Goal: Book appointment/travel/reservation

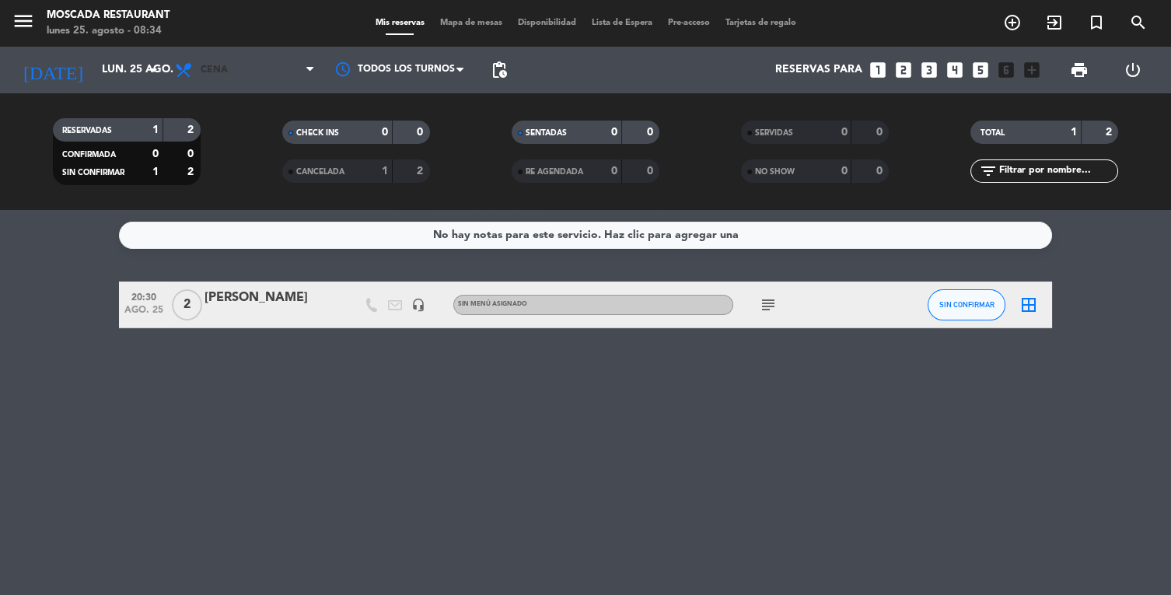
click at [256, 71] on span "Cena" at bounding box center [244, 70] width 155 height 34
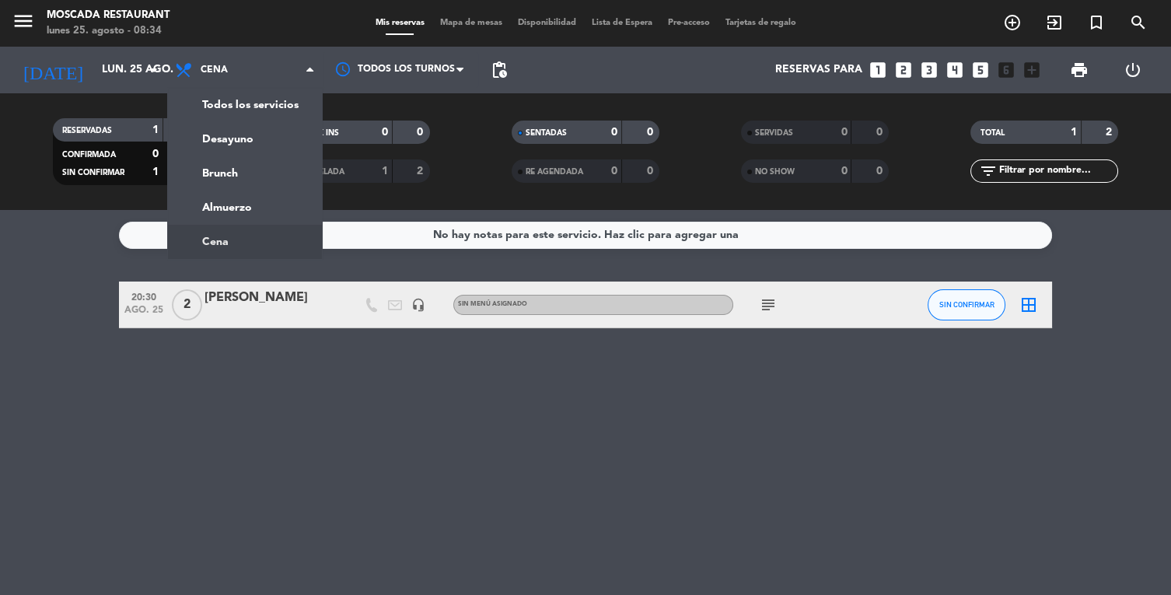
click at [254, 166] on div "menu Moscada Restaurant [DATE] 25. agosto - 08:34 Mis reservas Mapa de mesas Di…" at bounding box center [585, 105] width 1171 height 210
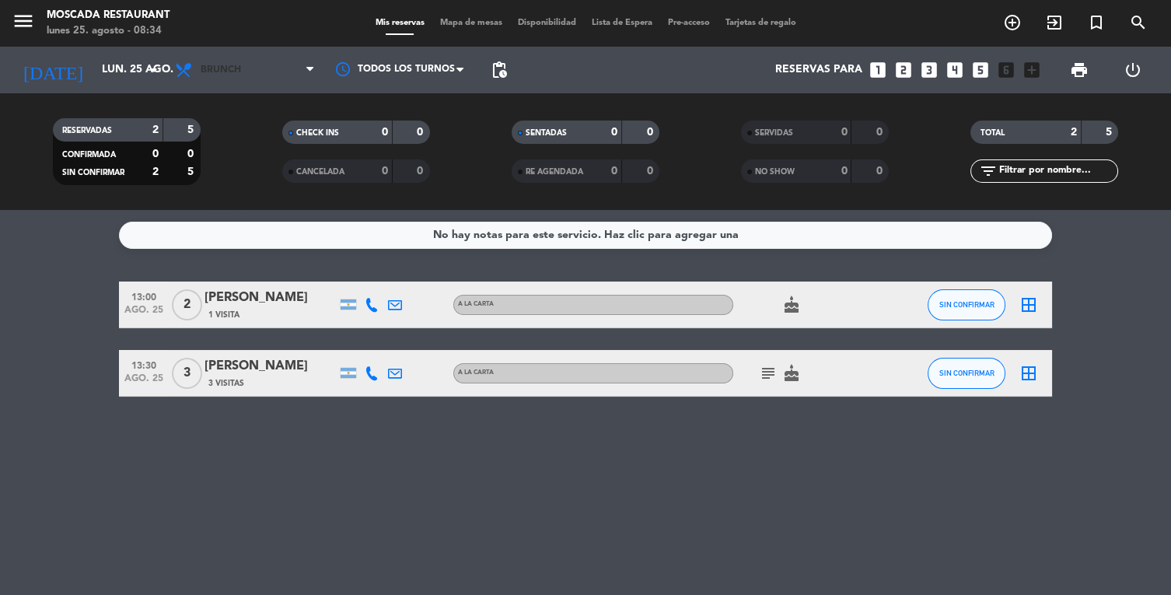
click at [263, 58] on span "Brunch" at bounding box center [244, 70] width 155 height 34
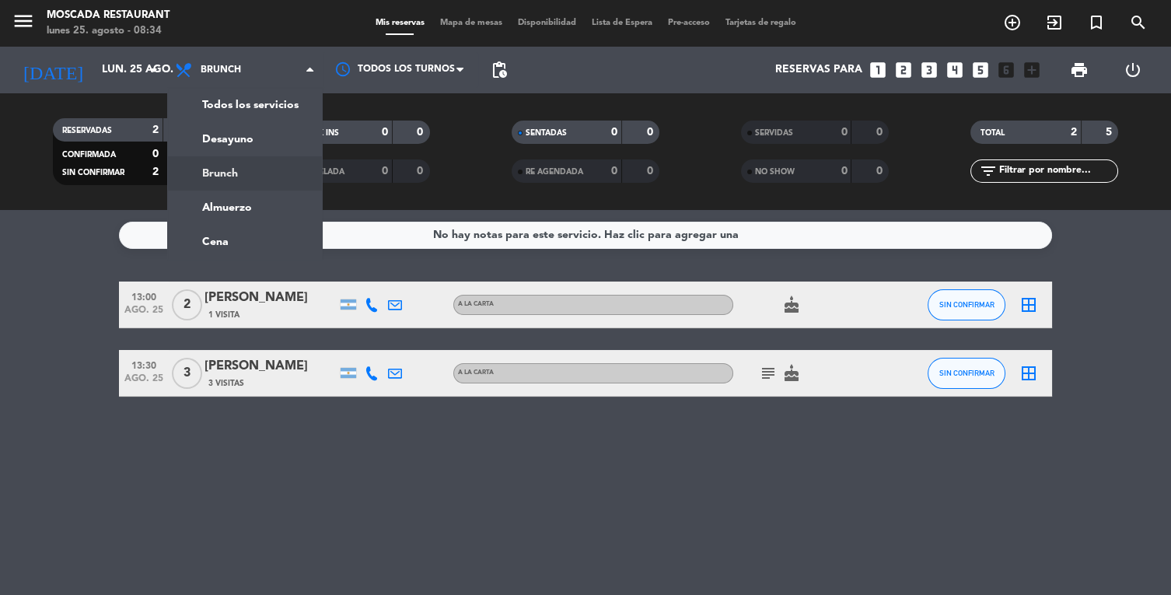
click at [273, 147] on div "menu Moscada Restaurant [DATE] 25. agosto - 08:34 Mis reservas Mapa de mesas Di…" at bounding box center [585, 105] width 1171 height 210
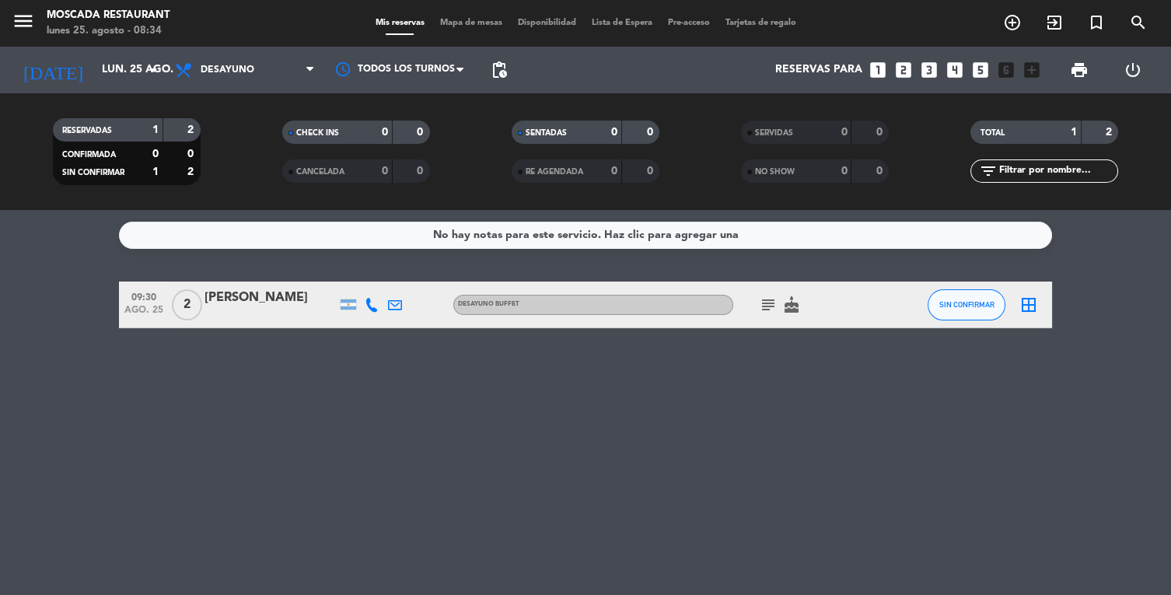
click at [794, 298] on icon "cake" at bounding box center [791, 304] width 19 height 19
click at [644, 405] on div "No hay notas para este servicio. Haz clic para agregar una 09:30 [DATE] 2 [PERS…" at bounding box center [585, 402] width 1171 height 385
click at [277, 66] on span "Desayuno" at bounding box center [244, 70] width 155 height 34
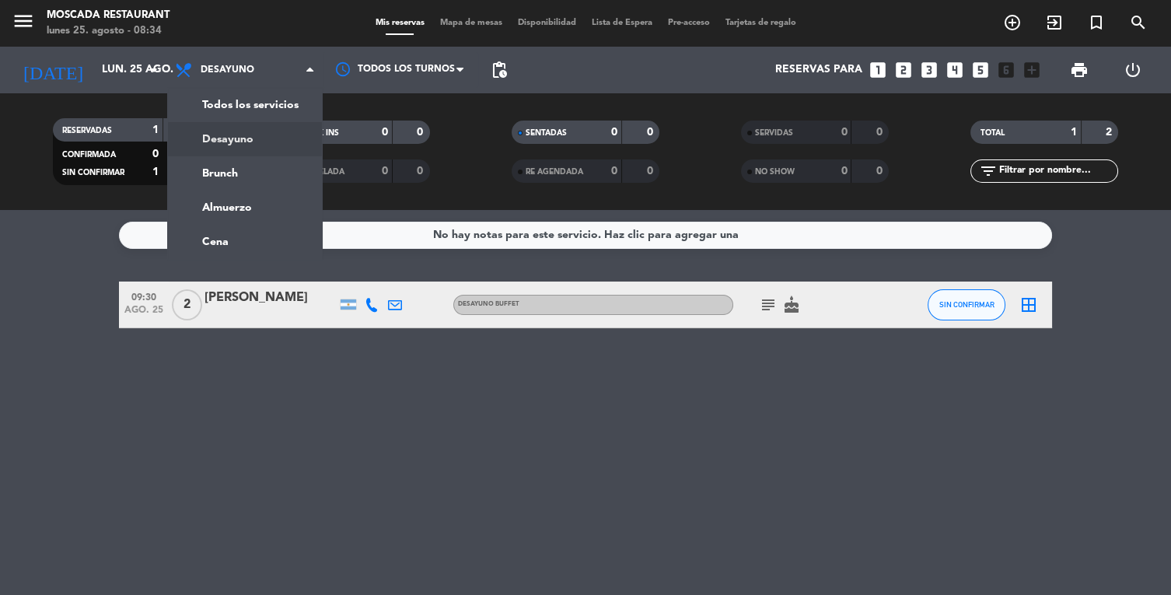
click at [273, 173] on div "menu Moscada Restaurant [DATE] 25. agosto - 08:34 Mis reservas Mapa de mesas Di…" at bounding box center [585, 105] width 1171 height 210
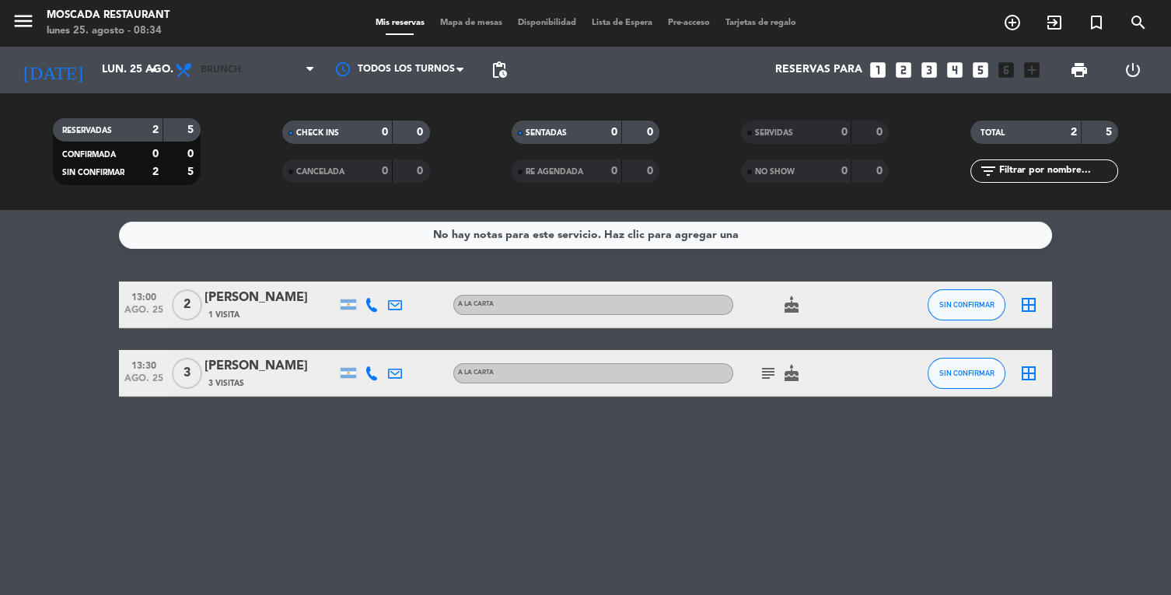
click at [261, 82] on span "Brunch" at bounding box center [244, 70] width 155 height 34
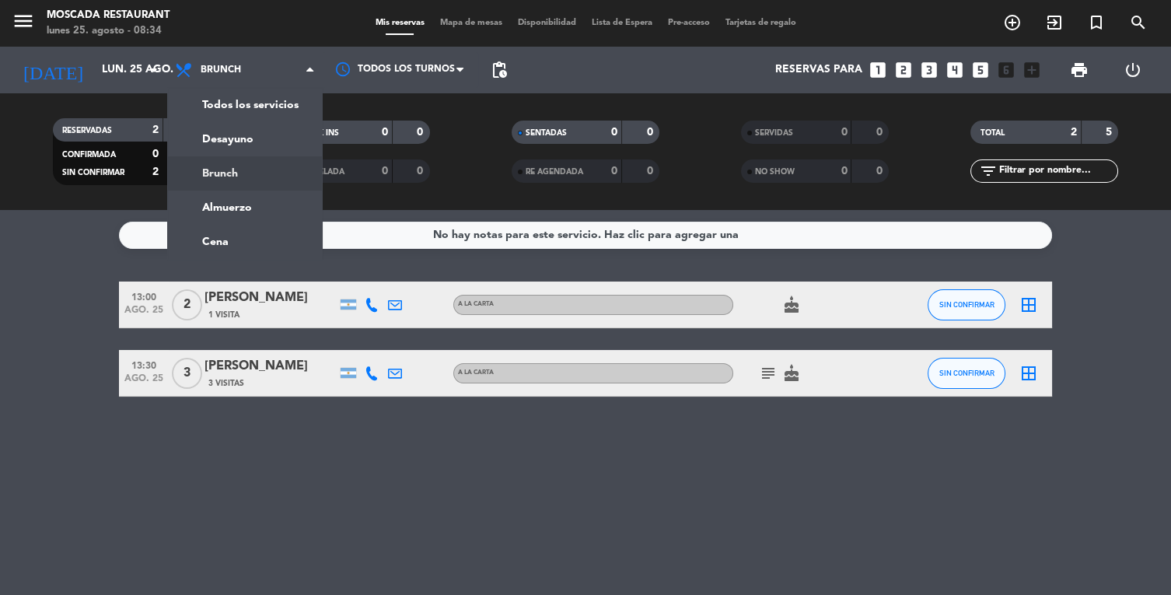
click at [274, 138] on div "menu Moscada Restaurant [DATE] 25. agosto - 08:34 Mis reservas Mapa de mesas Di…" at bounding box center [585, 105] width 1171 height 210
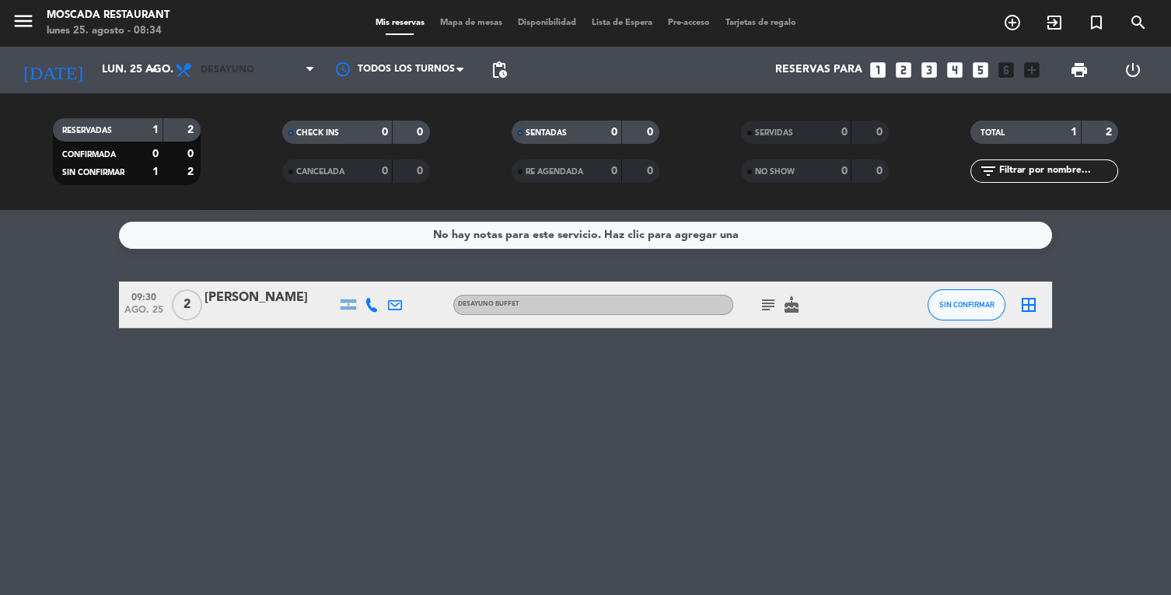
click at [274, 65] on span "Desayuno" at bounding box center [244, 70] width 155 height 34
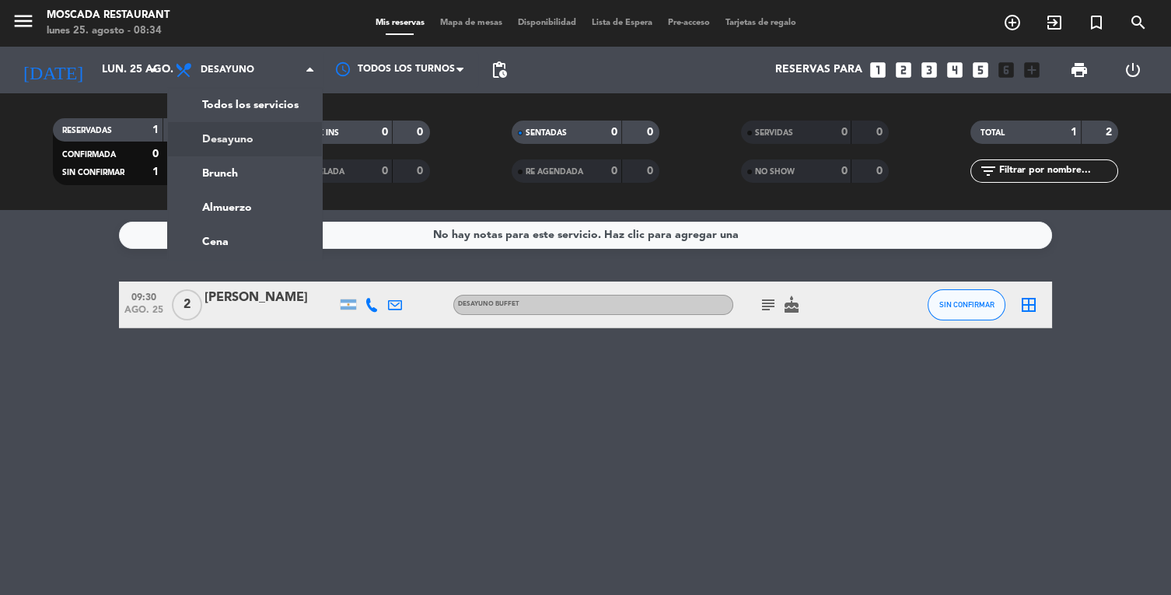
click at [273, 173] on div "menu Moscada Restaurant [DATE] 25. agosto - 08:34 Mis reservas Mapa de mesas Di…" at bounding box center [585, 105] width 1171 height 210
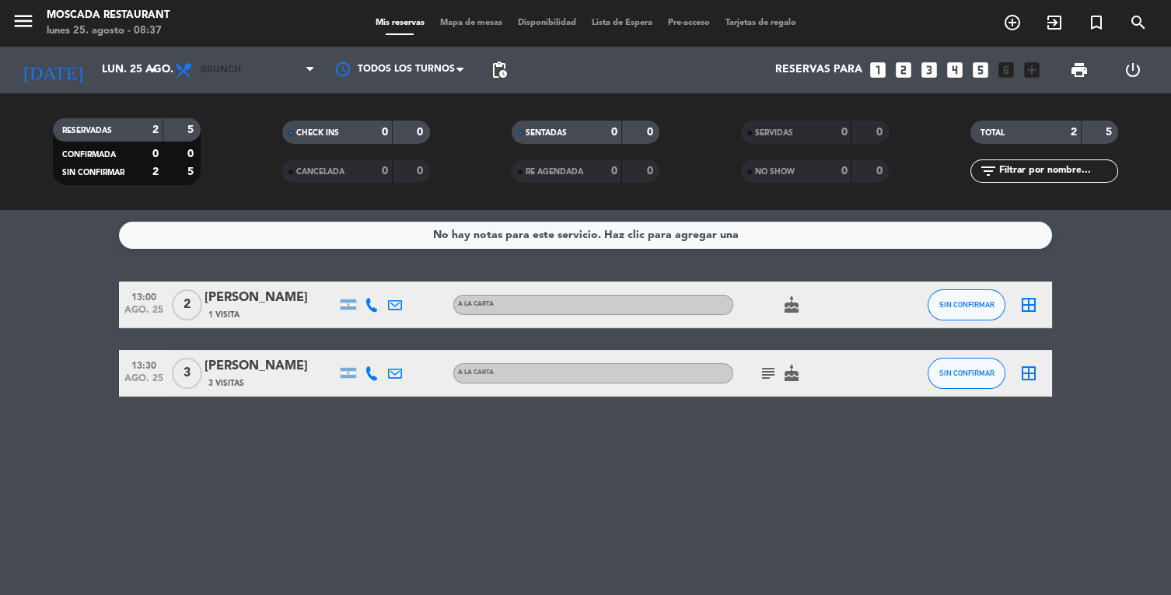
click at [294, 75] on span "Brunch" at bounding box center [244, 70] width 155 height 34
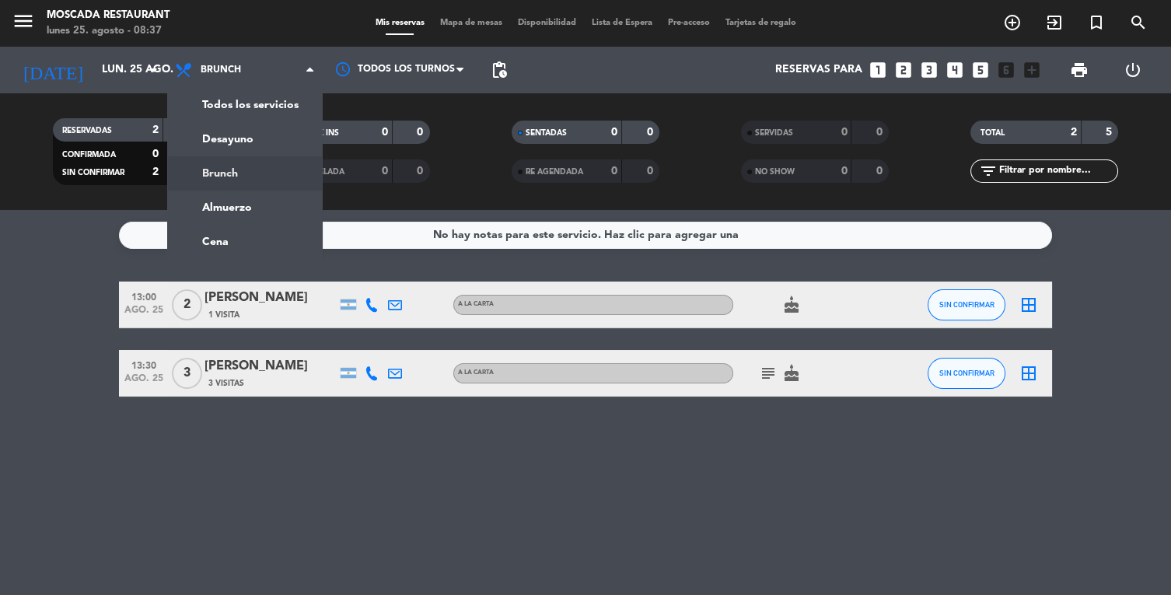
click at [276, 144] on div "menu Moscada Restaurant [DATE] 25. agosto - 08:37 Mis reservas Mapa de mesas Di…" at bounding box center [585, 105] width 1171 height 210
